Goal: Find specific page/section: Find specific page/section

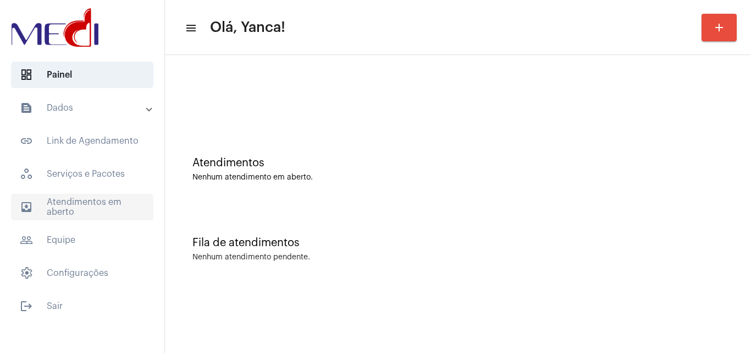
click at [102, 215] on span "outbox_outline Atendimentos em aberto" at bounding box center [82, 207] width 142 height 26
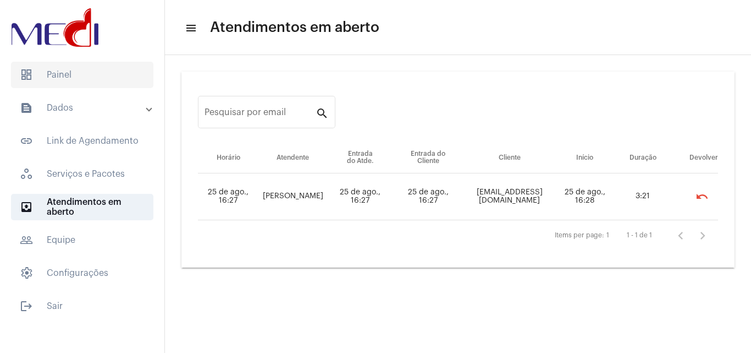
click at [89, 73] on span "dashboard Painel" at bounding box center [82, 75] width 142 height 26
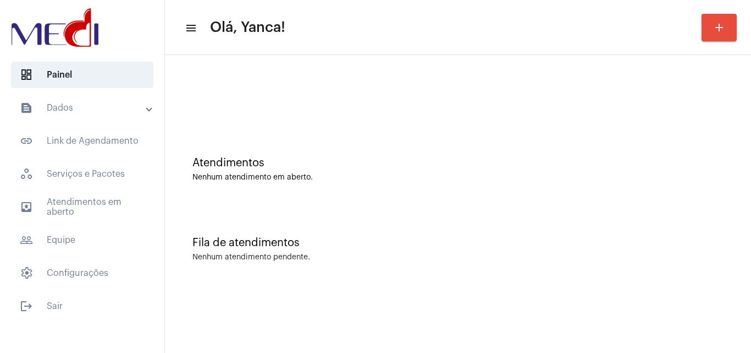
click at [89, 102] on mat-panel-title "text_snippet_outlined Dados" at bounding box center [83, 107] width 127 height 13
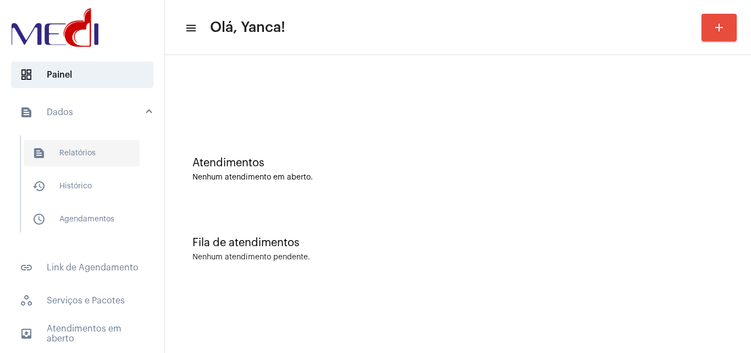
click at [117, 160] on span "text_snippet_outlined Relatórios" at bounding box center [82, 153] width 116 height 26
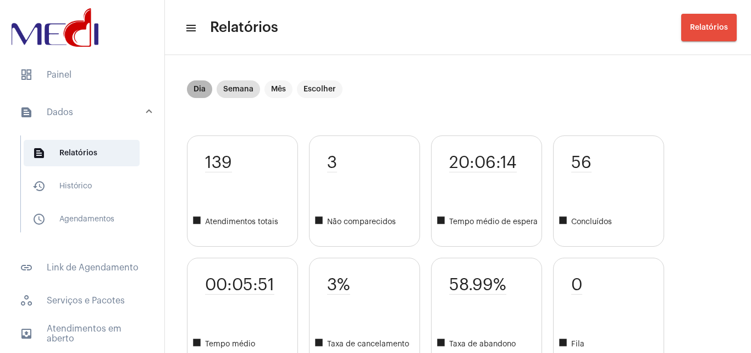
click at [201, 89] on mat-chip "Dia" at bounding box center [199, 89] width 25 height 18
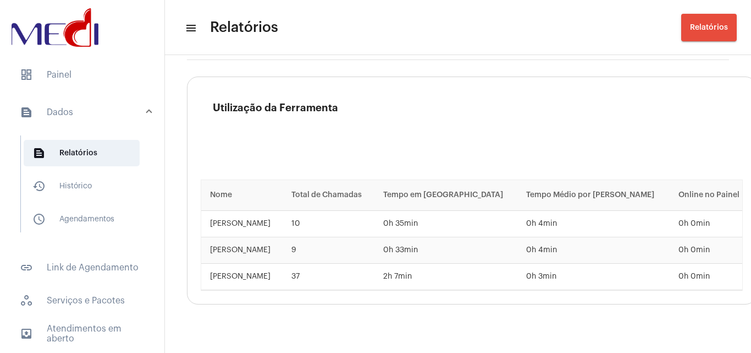
scroll to position [1672, 0]
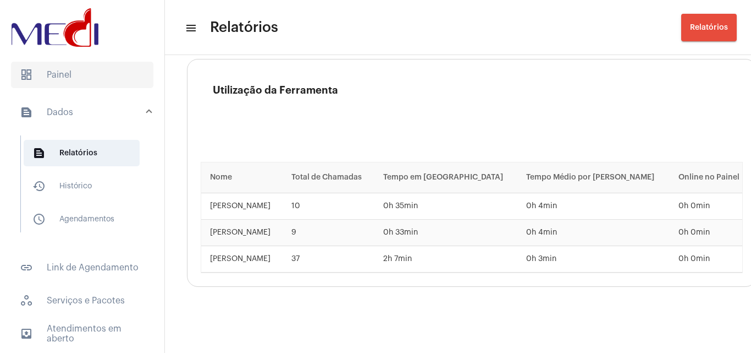
click at [76, 73] on span "dashboard Painel" at bounding box center [82, 75] width 142 height 26
